Goal: Task Accomplishment & Management: Use online tool/utility

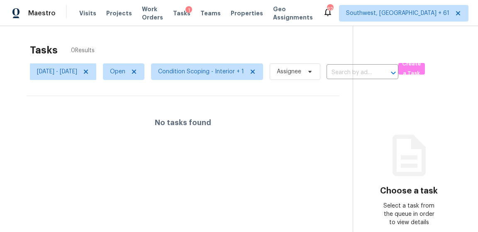
click at [261, 44] on div "Tasks 0 Results" at bounding box center [191, 50] width 323 height 22
click at [89, 69] on icon at bounding box center [86, 71] width 7 height 7
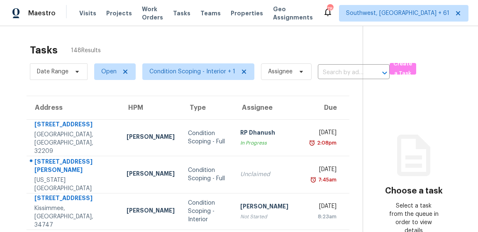
click at [288, 48] on div "Tasks 144 Results" at bounding box center [196, 50] width 333 height 22
click at [299, 44] on div "Tasks 144 Results" at bounding box center [196, 50] width 333 height 22
click at [266, 53] on div "Tasks 144 Results" at bounding box center [196, 50] width 333 height 22
click at [282, 41] on div "Tasks 144 Results" at bounding box center [196, 50] width 333 height 22
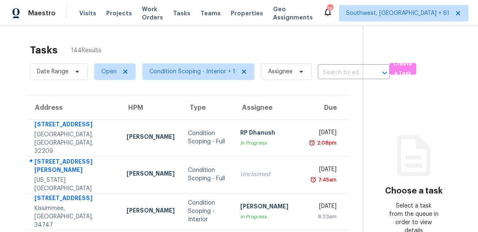
click at [322, 52] on div "Tasks 144 Results" at bounding box center [196, 50] width 333 height 22
click at [344, 43] on div "Tasks 144 Results" at bounding box center [196, 50] width 333 height 22
click at [222, 45] on div "Tasks 144 Results" at bounding box center [196, 50] width 333 height 22
click at [267, 43] on div "Tasks 144 Results" at bounding box center [196, 50] width 333 height 22
